Goal: Task Accomplishment & Management: Manage account settings

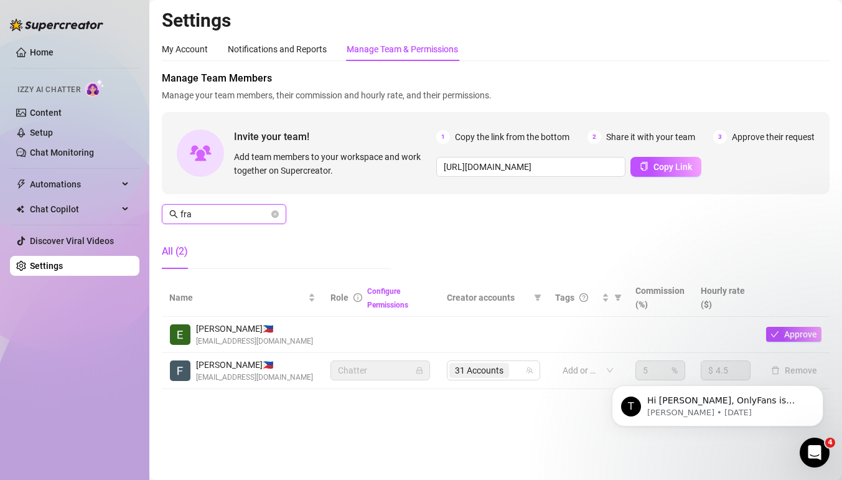
click at [239, 212] on input "fra" at bounding box center [225, 214] width 88 height 14
click at [220, 215] on input "fra" at bounding box center [225, 214] width 88 height 14
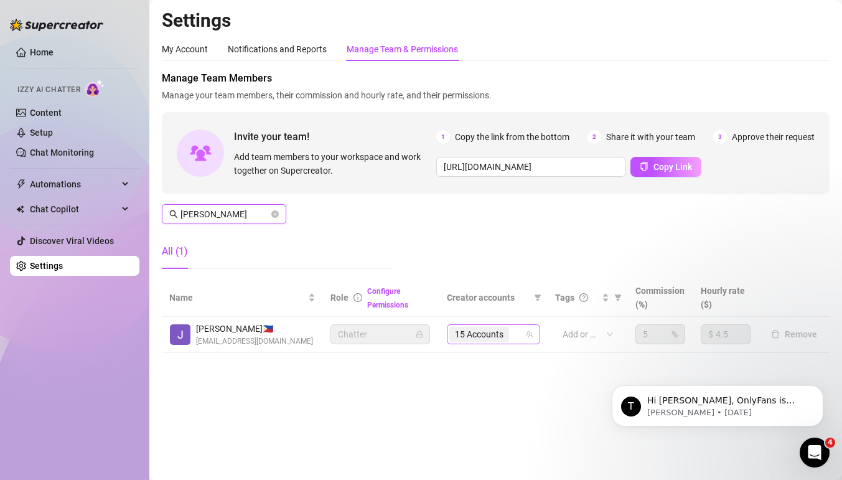
click at [517, 334] on div "15 Accounts" at bounding box center [487, 334] width 75 height 17
type input "[PERSON_NAME]"
click at [514, 334] on div "15 Accounts" at bounding box center [487, 334] width 75 height 17
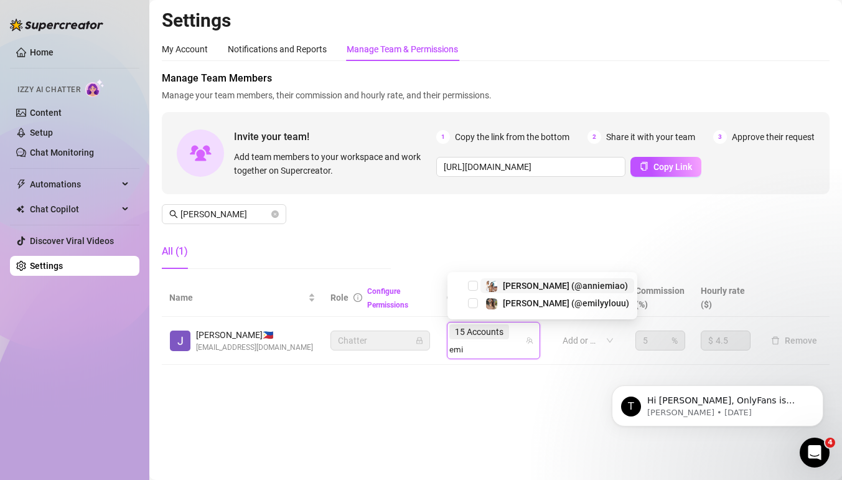
type input "[PERSON_NAME]"
click at [471, 304] on span "Select tree node" at bounding box center [473, 303] width 10 height 10
type input "playf"
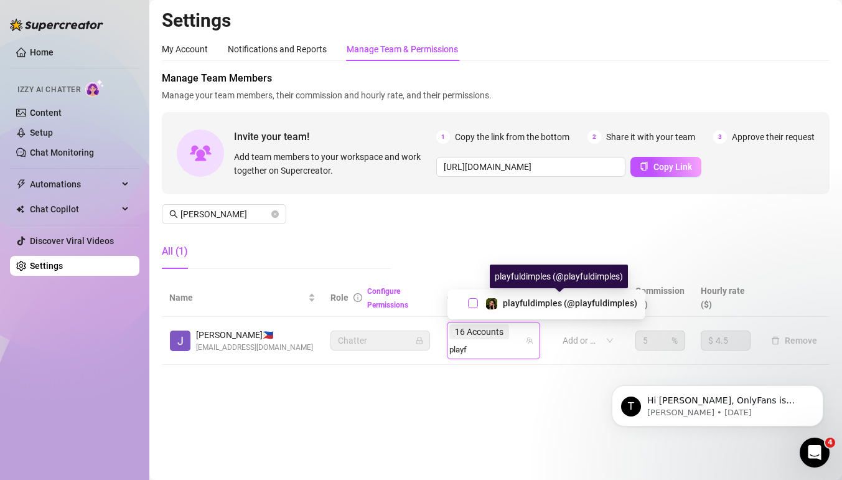
click at [473, 299] on span "Select tree node" at bounding box center [473, 303] width 10 height 10
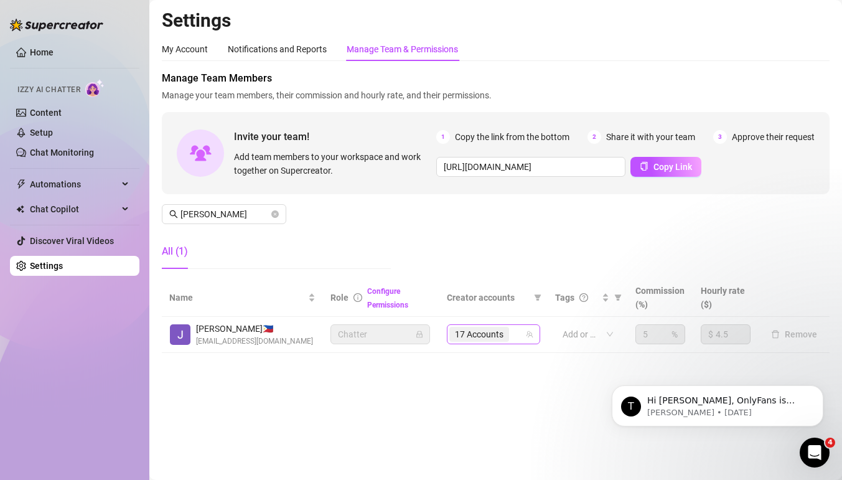
click at [514, 334] on input "search" at bounding box center [513, 334] width 2 height 15
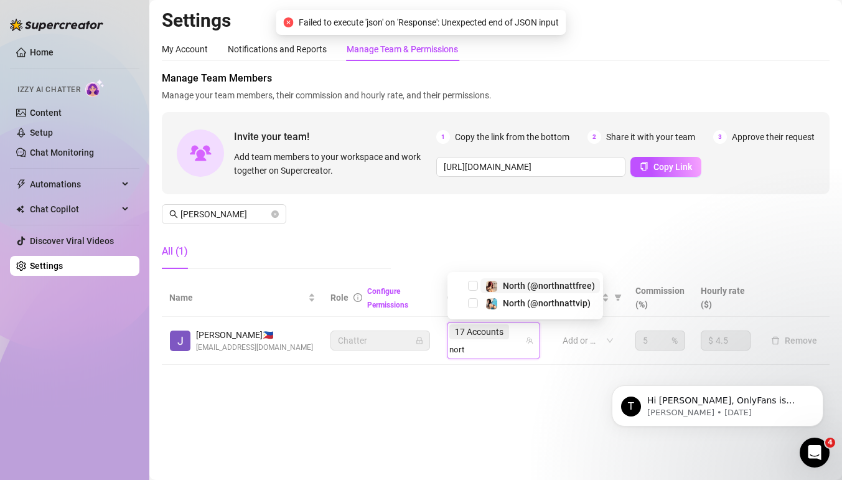
type input "north"
click at [474, 285] on span "Select tree node" at bounding box center [473, 286] width 10 height 10
type input "north"
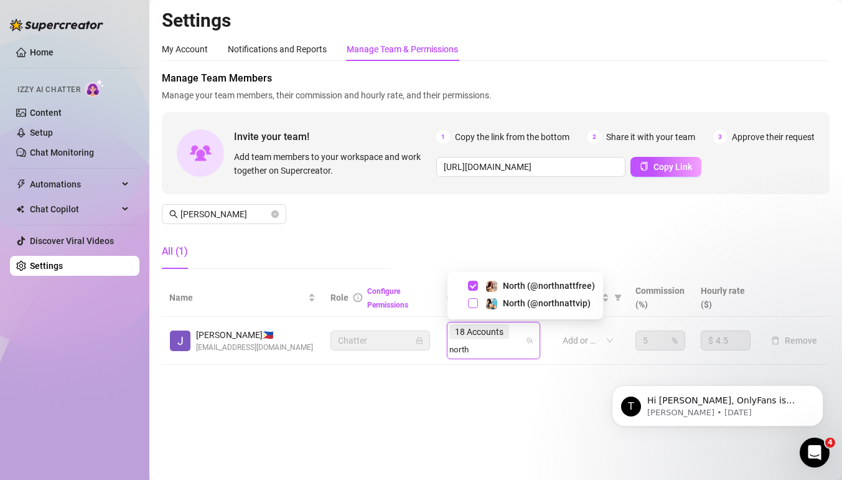
click at [475, 304] on span "Select tree node" at bounding box center [473, 303] width 10 height 10
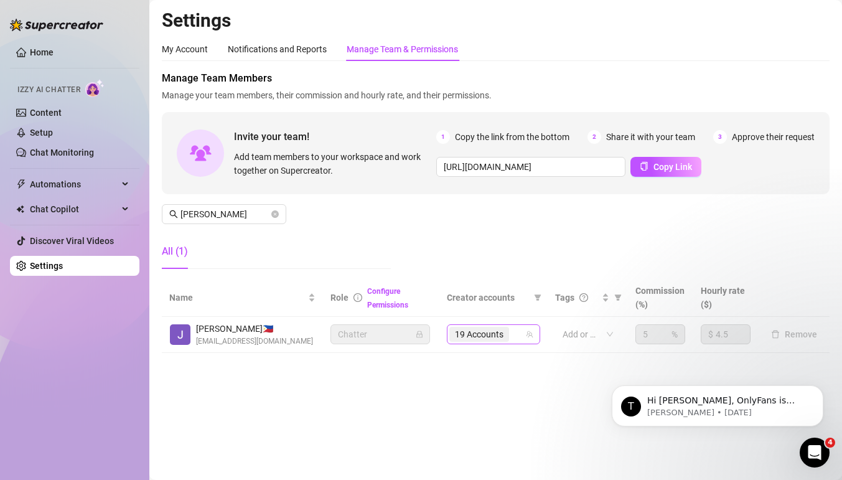
click at [515, 334] on div "19 Accounts" at bounding box center [487, 334] width 75 height 17
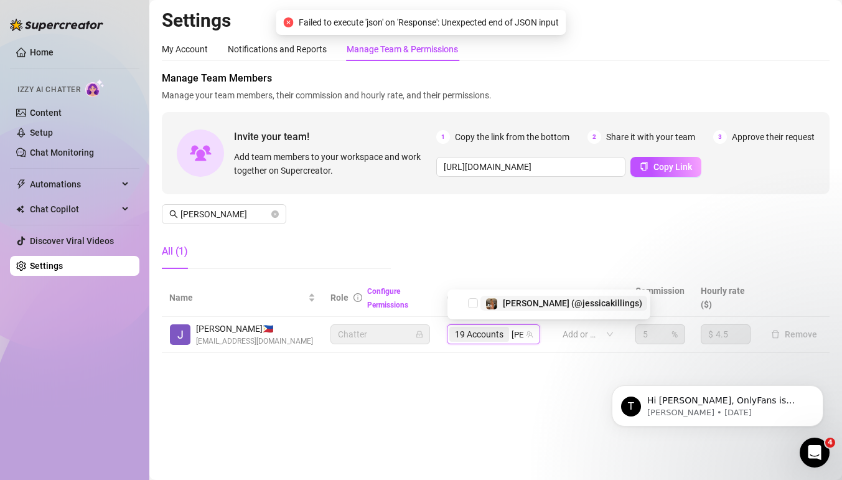
type input "jessi"
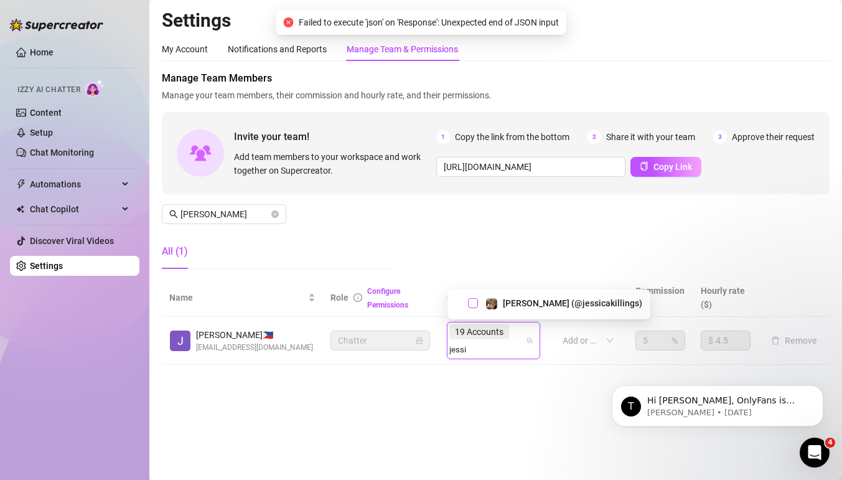
click at [474, 303] on span "Select tree node" at bounding box center [473, 303] width 10 height 10
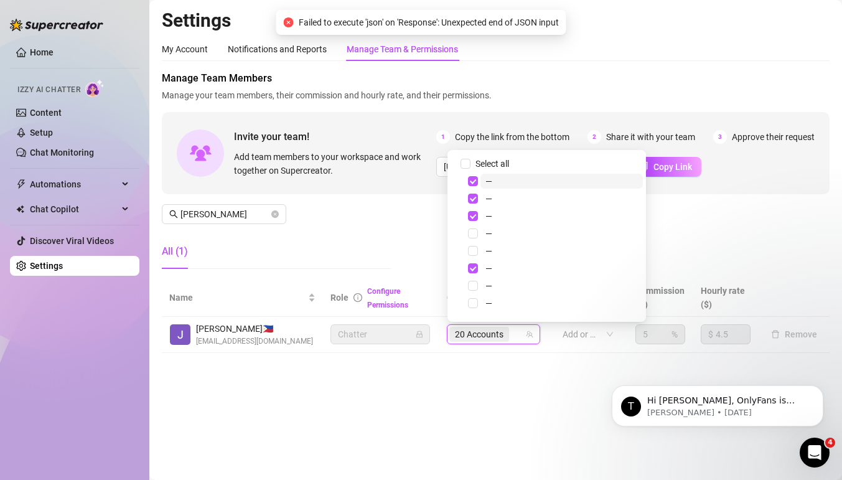
click at [519, 336] on div "20 Accounts" at bounding box center [487, 334] width 75 height 17
type input "lil"
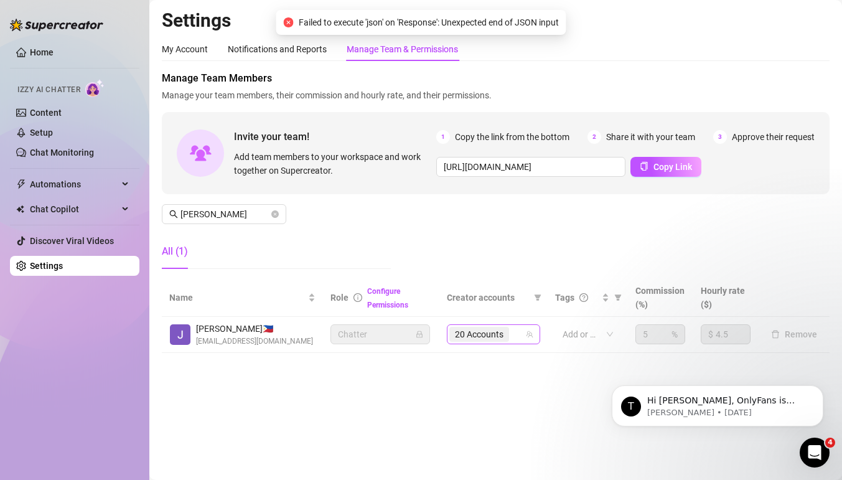
click at [519, 336] on div "20 Accounts" at bounding box center [487, 334] width 75 height 17
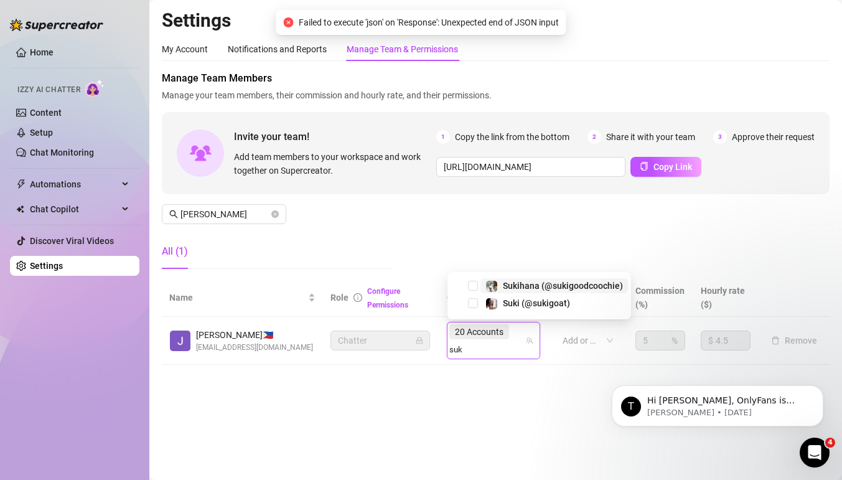
type input "suki"
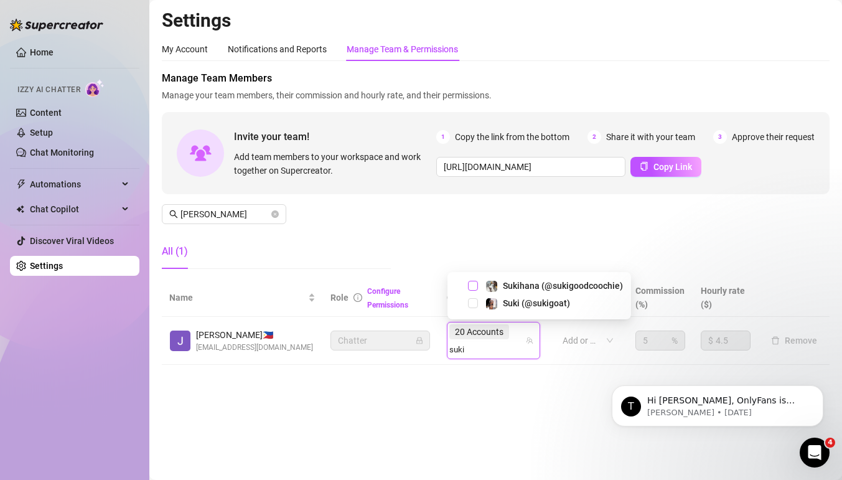
click at [476, 284] on span "Select tree node" at bounding box center [473, 286] width 10 height 10
type input "suki"
click at [477, 304] on span "Select tree node" at bounding box center [473, 303] width 10 height 10
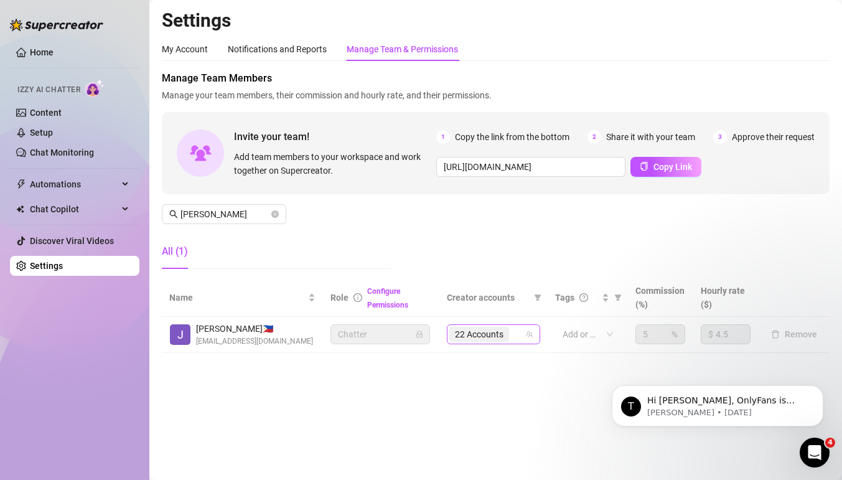
click at [512, 332] on div "22 Accounts" at bounding box center [481, 334] width 62 height 17
